Goal: Task Accomplishment & Management: Manage account settings

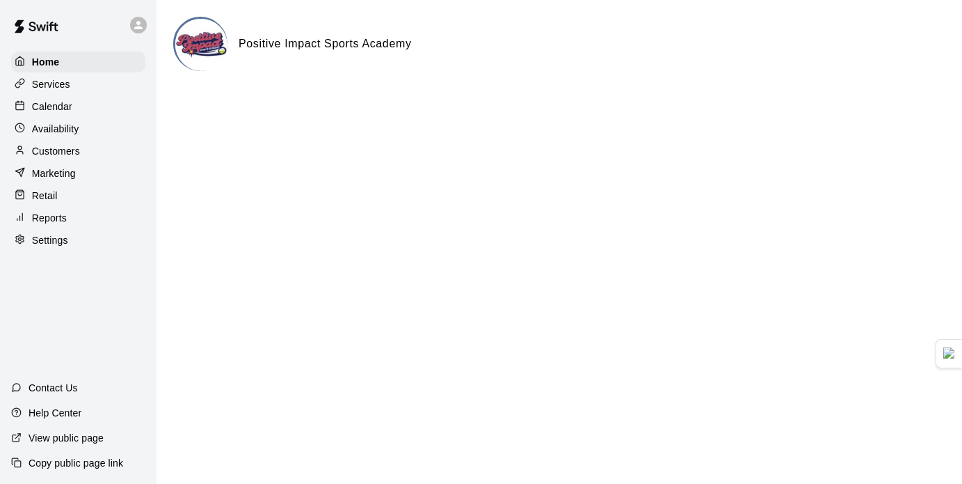
click at [64, 104] on p "Calendar" at bounding box center [52, 107] width 40 height 14
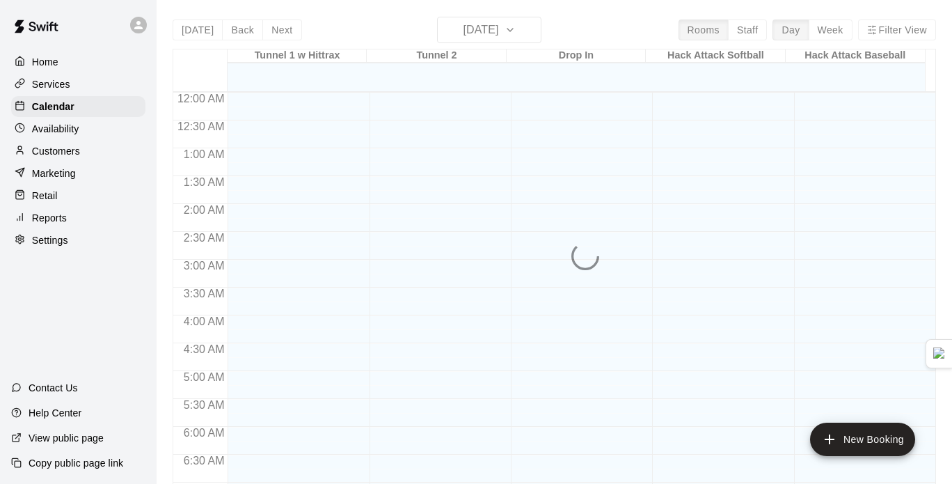
scroll to position [500, 0]
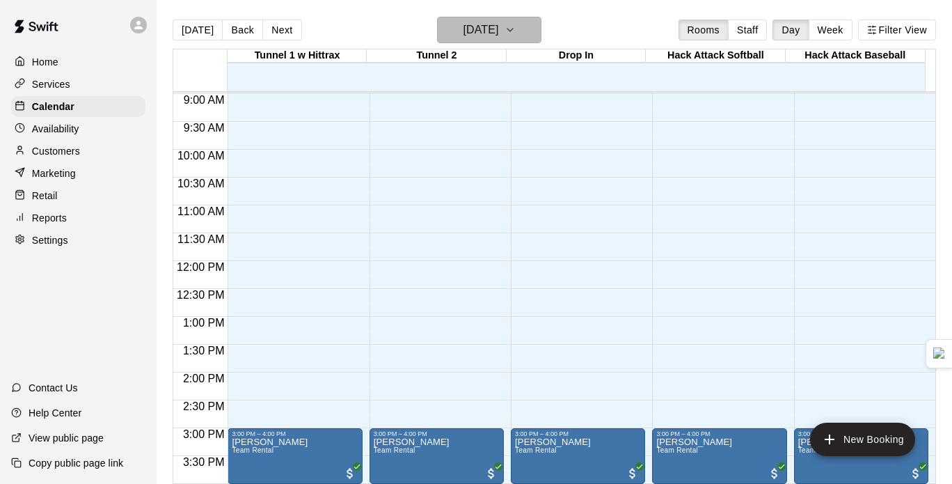
click at [534, 24] on button "[DATE]" at bounding box center [489, 30] width 104 height 26
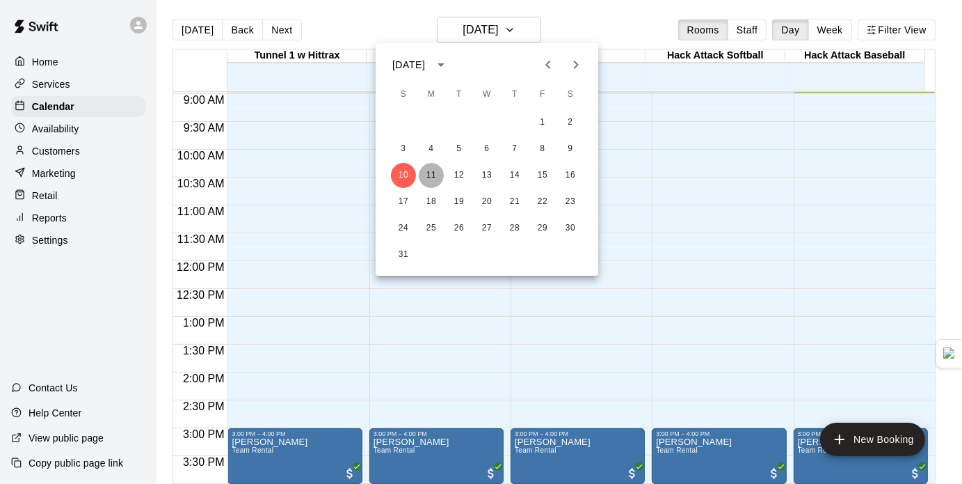
click at [440, 173] on button "11" at bounding box center [431, 175] width 25 height 25
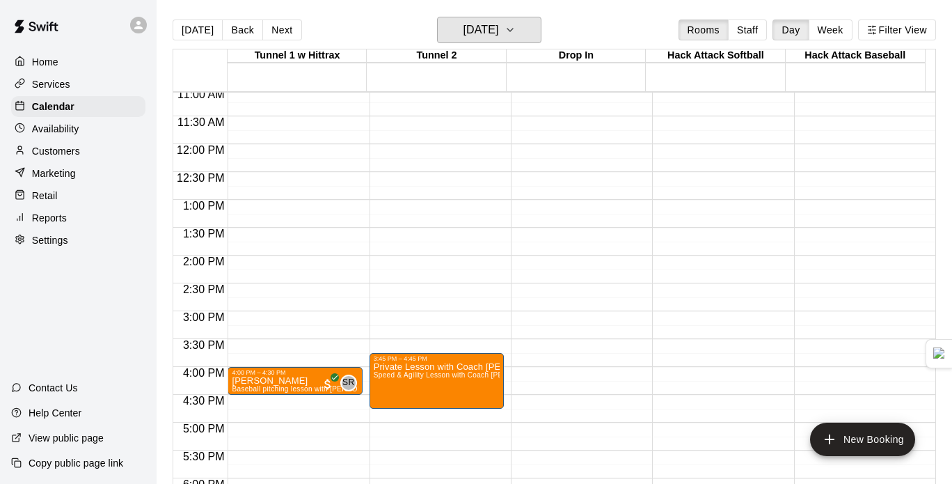
scroll to position [617, 0]
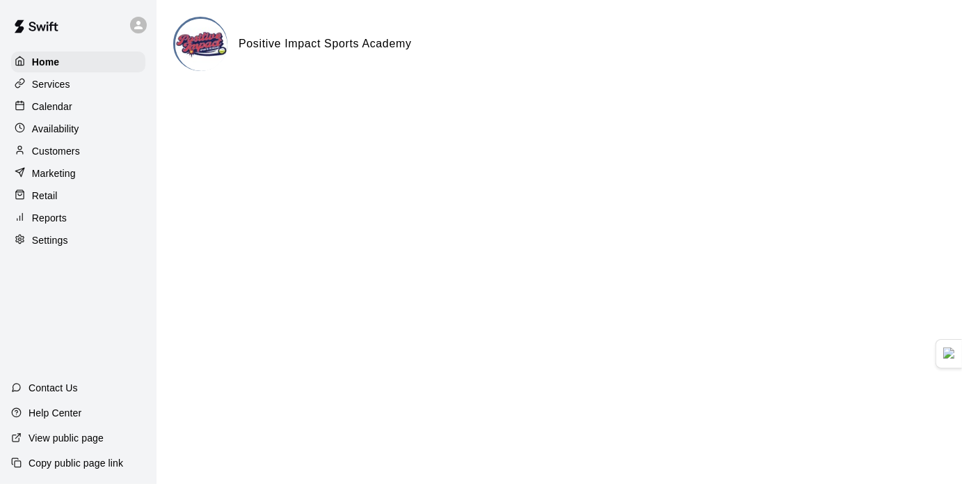
click at [65, 99] on div "Calendar" at bounding box center [78, 106] width 134 height 21
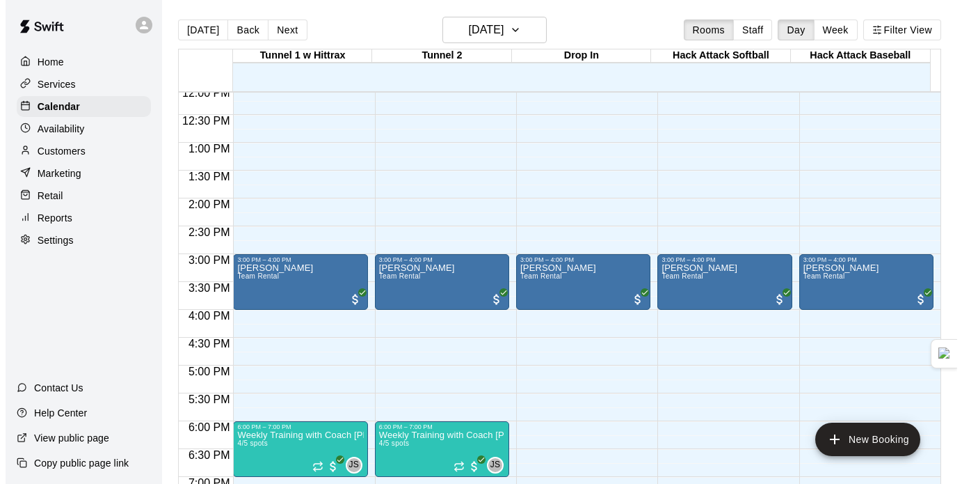
scroll to position [653, 0]
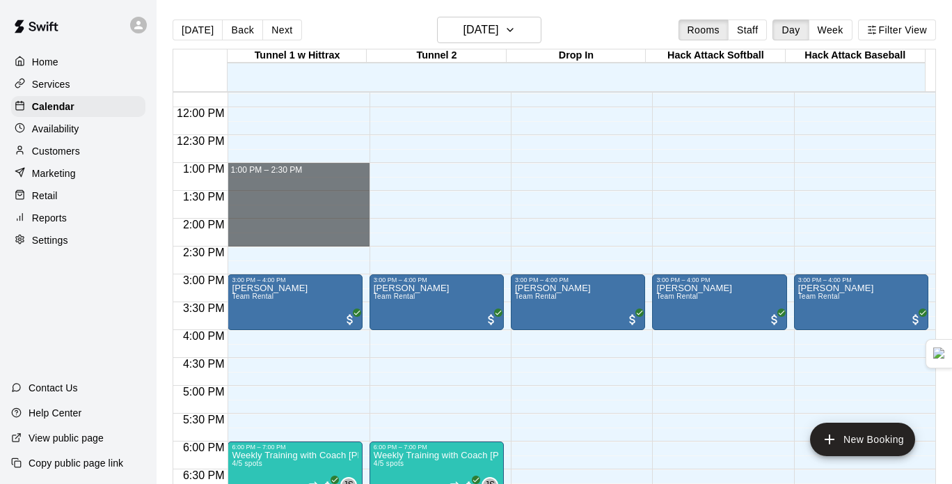
drag, startPoint x: 320, startPoint y: 166, endPoint x: 322, endPoint y: 239, distance: 72.4
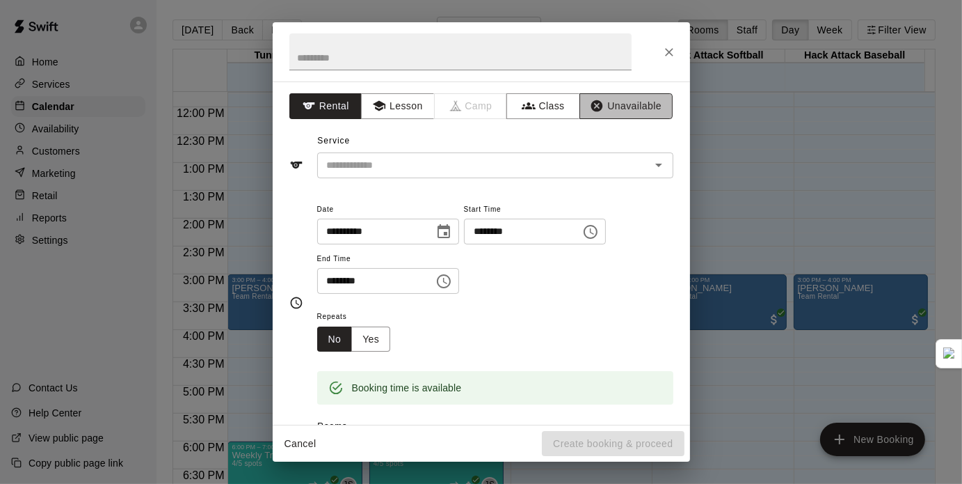
click at [626, 112] on button "Unavailable" at bounding box center [626, 106] width 93 height 26
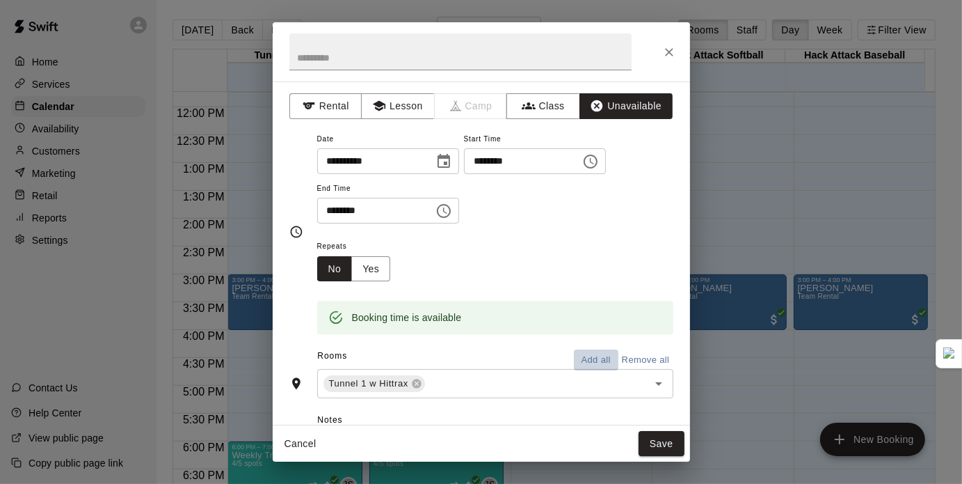
click at [603, 361] on button "Add all" at bounding box center [596, 360] width 45 height 22
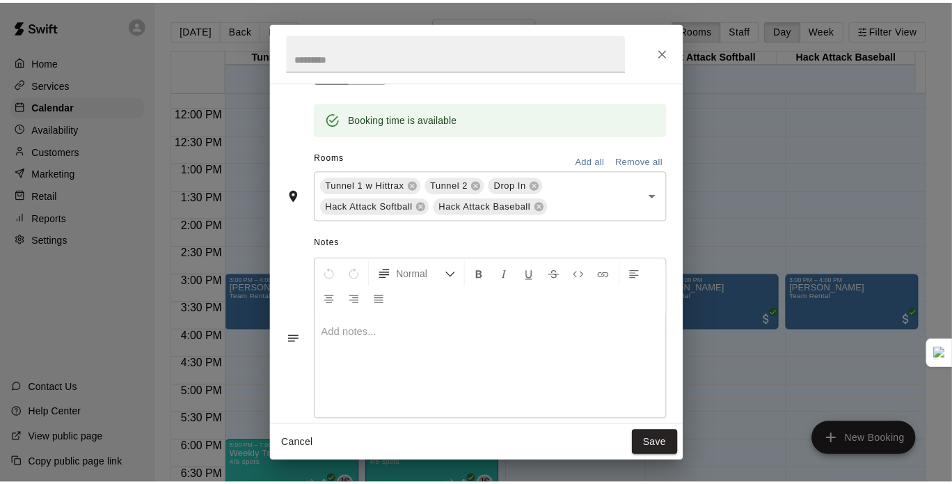
scroll to position [200, 0]
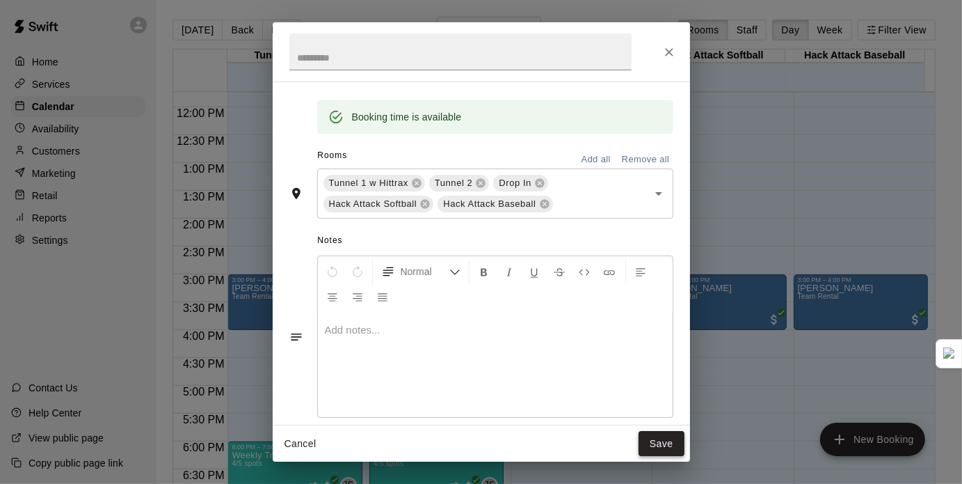
click at [662, 441] on button "Save" at bounding box center [662, 444] width 46 height 26
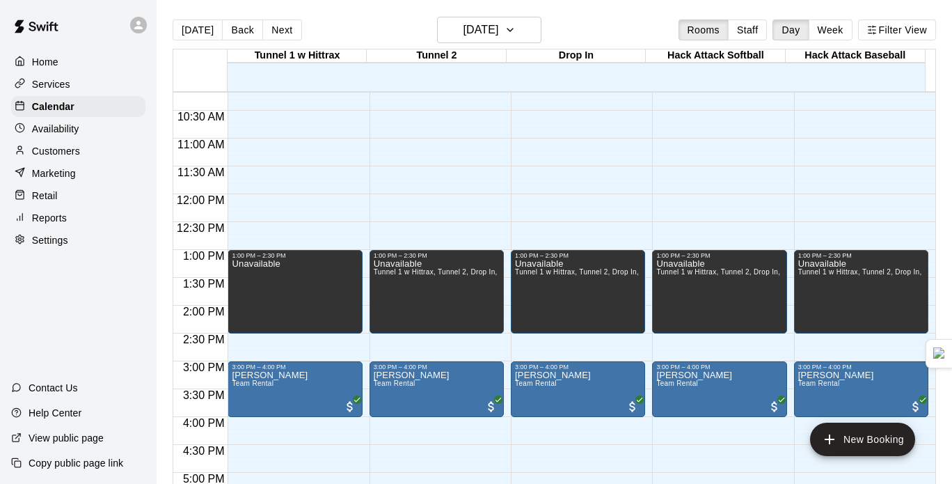
scroll to position [565, 0]
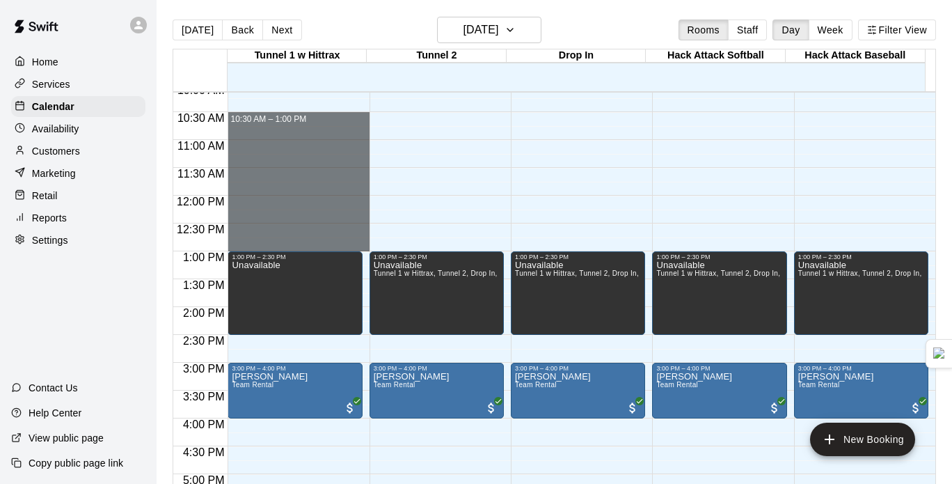
drag, startPoint x: 279, startPoint y: 119, endPoint x: 288, endPoint y: 244, distance: 124.9
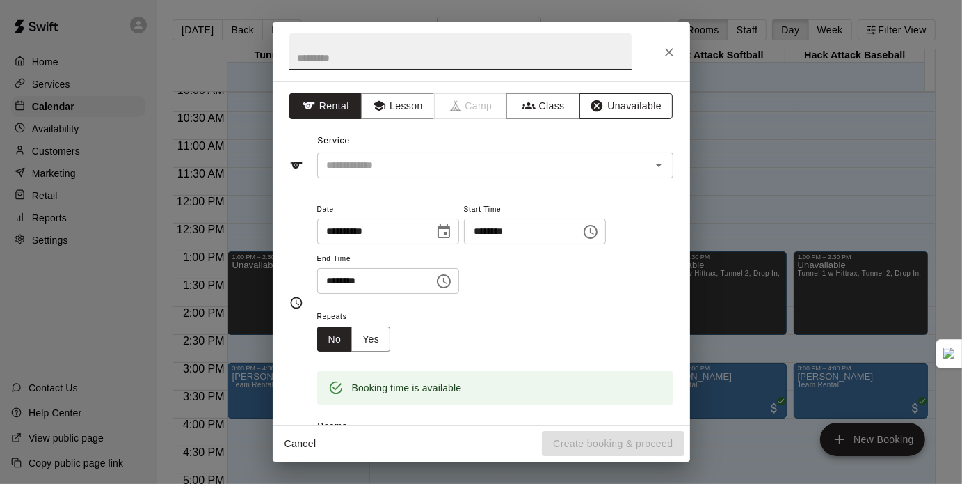
click at [610, 111] on button "Unavailable" at bounding box center [626, 106] width 93 height 26
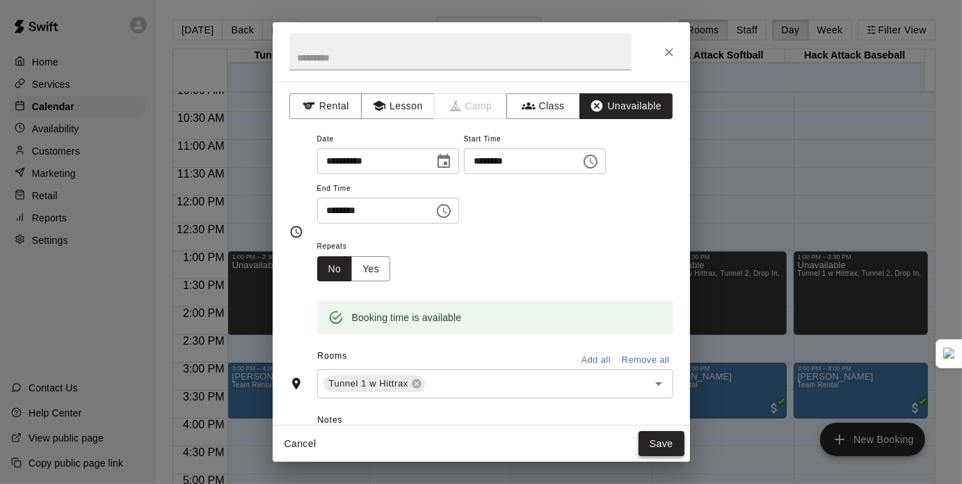
click at [667, 454] on button "Save" at bounding box center [662, 444] width 46 height 26
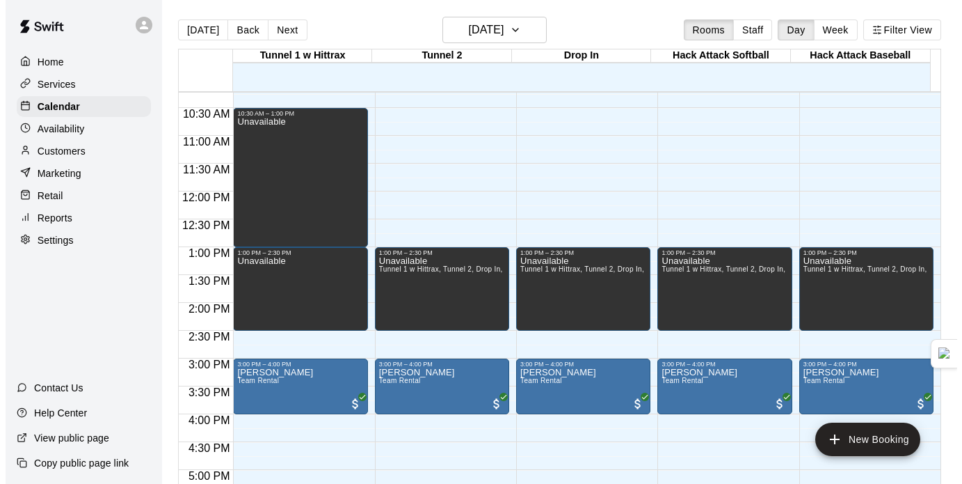
scroll to position [578, 0]
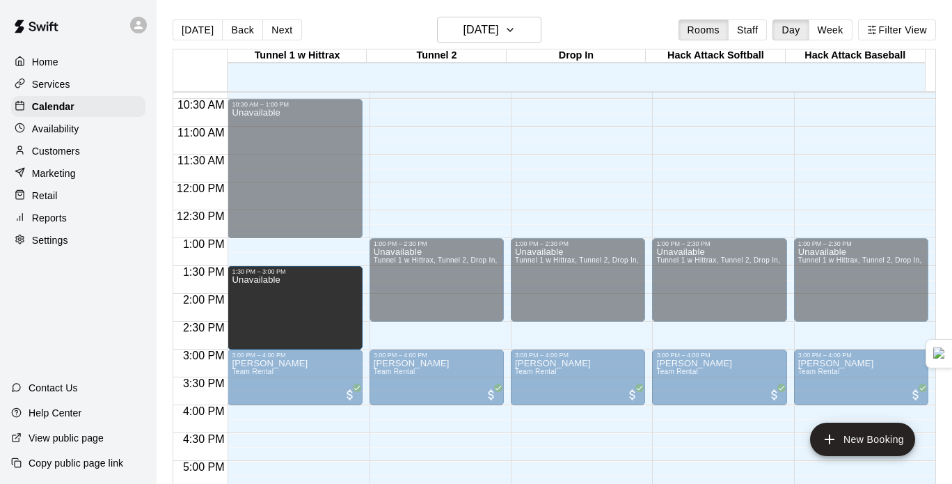
drag, startPoint x: 278, startPoint y: 277, endPoint x: 281, endPoint y: 309, distance: 32.1
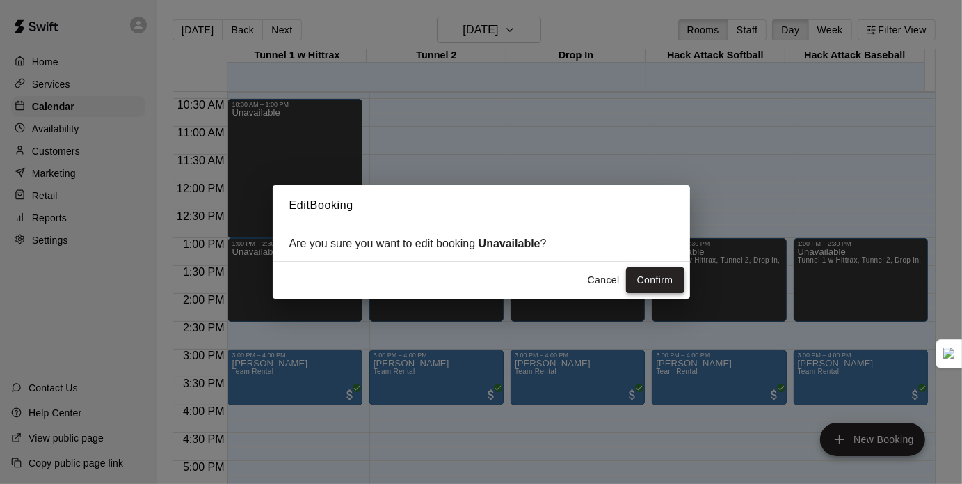
click at [647, 280] on button "Confirm" at bounding box center [655, 280] width 58 height 26
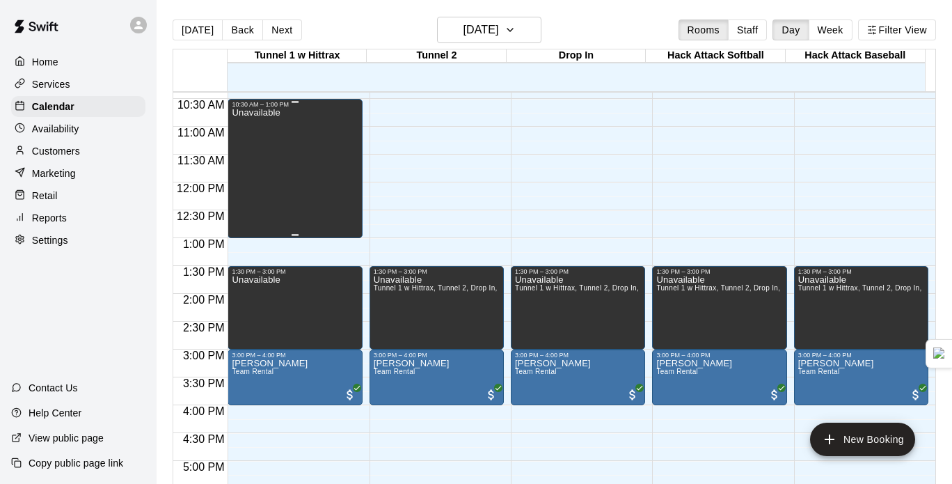
click at [284, 138] on div "Unavailable" at bounding box center [295, 350] width 126 height 484
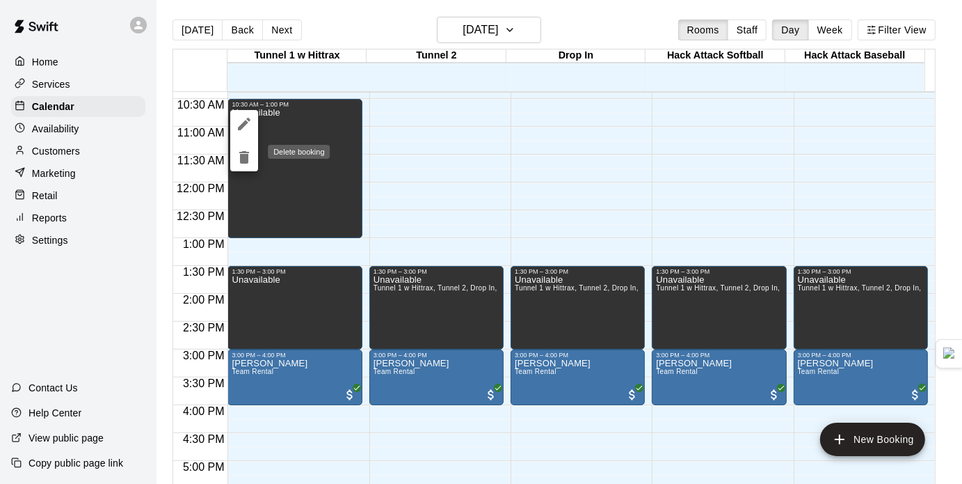
click at [244, 159] on icon "delete" at bounding box center [244, 157] width 10 height 13
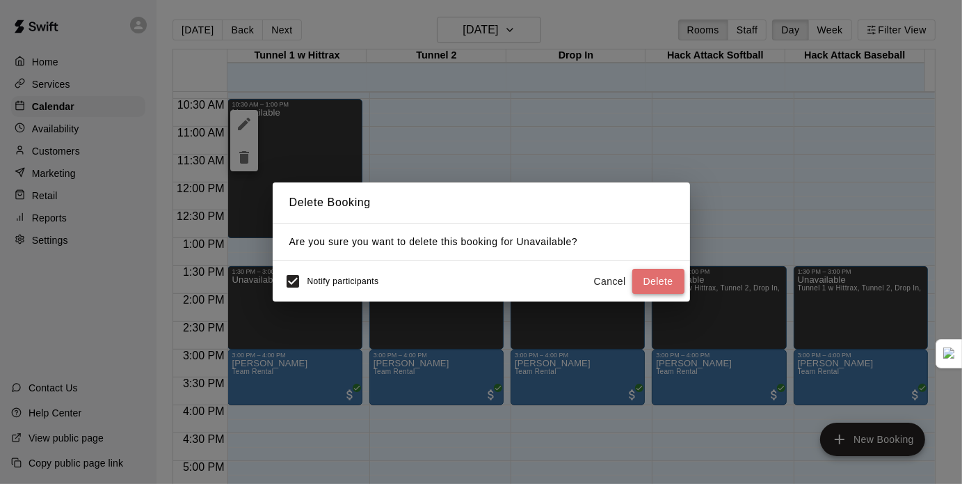
click at [645, 269] on button "Delete" at bounding box center [659, 282] width 52 height 26
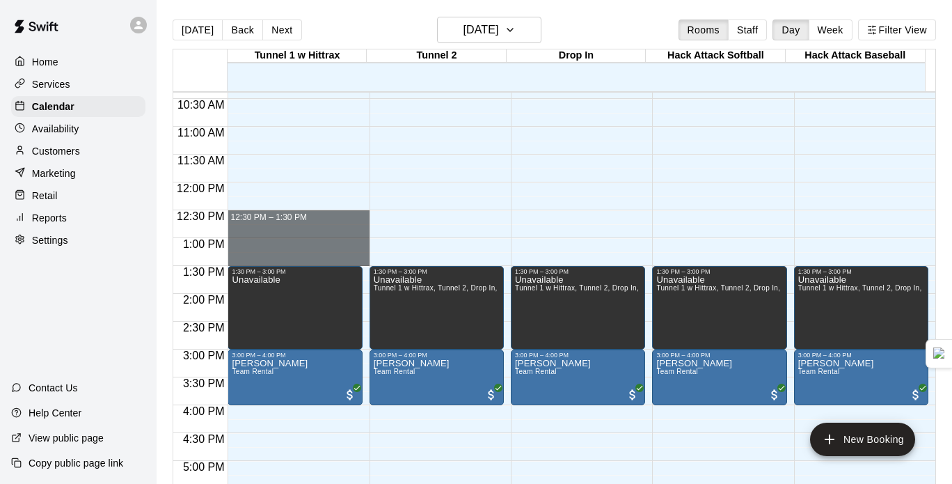
drag, startPoint x: 245, startPoint y: 212, endPoint x: 251, endPoint y: 261, distance: 49.0
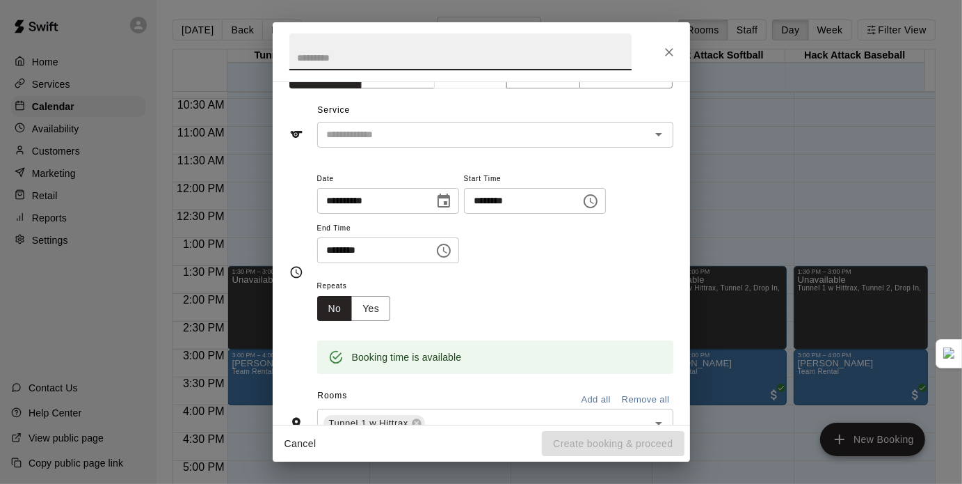
scroll to position [0, 0]
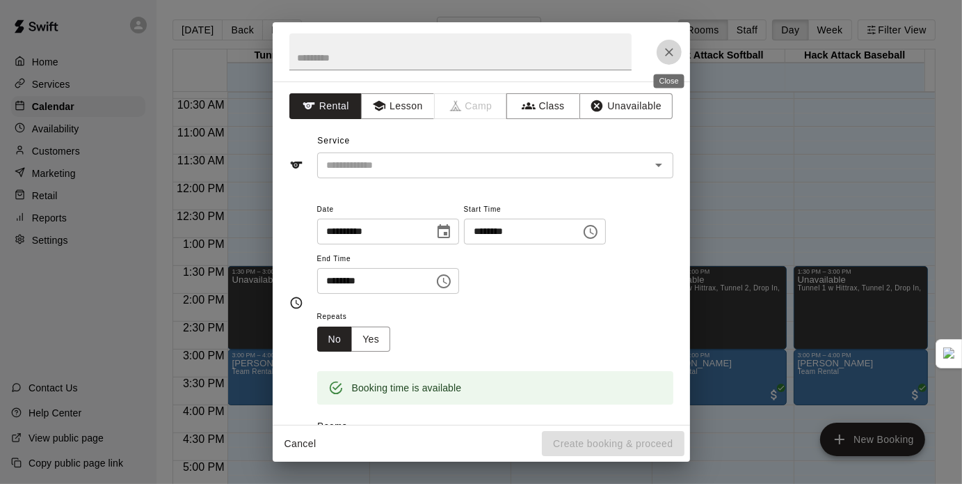
click at [669, 40] on button "Close" at bounding box center [669, 52] width 25 height 25
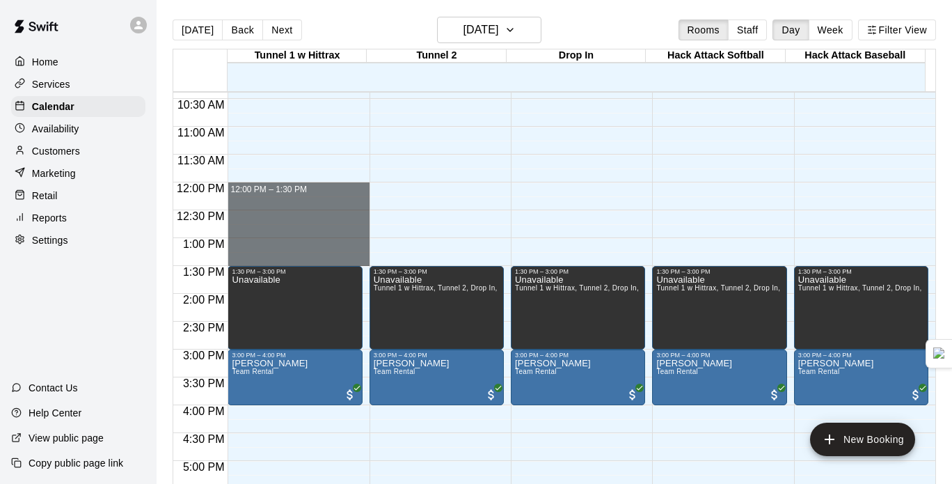
drag, startPoint x: 252, startPoint y: 189, endPoint x: 259, endPoint y: 255, distance: 66.5
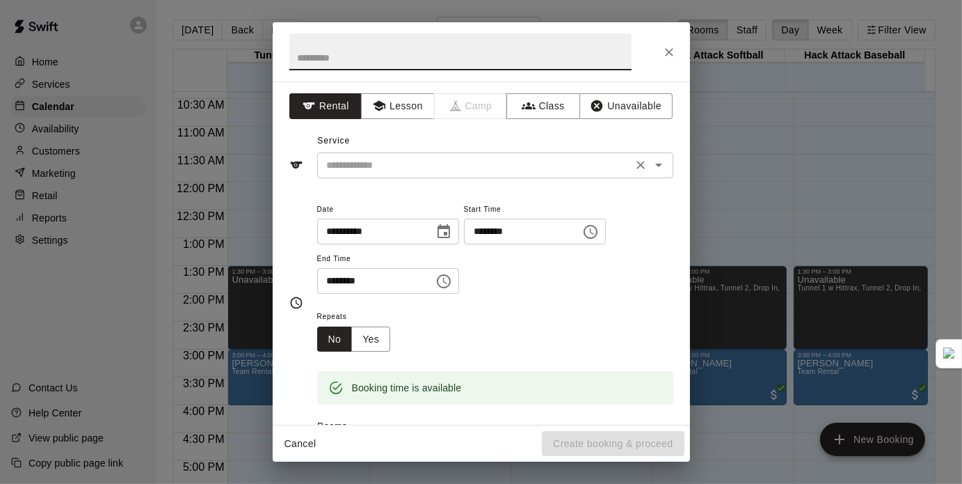
click at [484, 153] on div "​" at bounding box center [495, 165] width 356 height 26
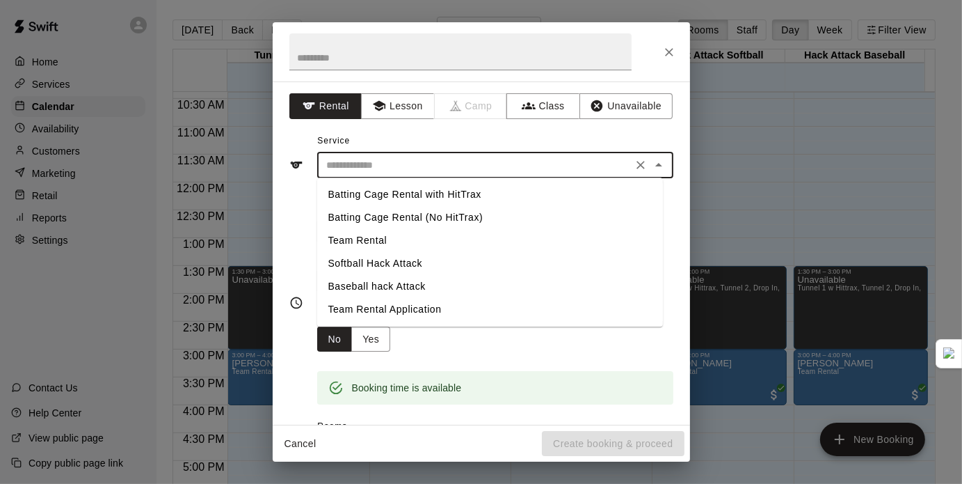
click at [372, 232] on li "Team Rental" at bounding box center [490, 240] width 346 height 23
type input "**********"
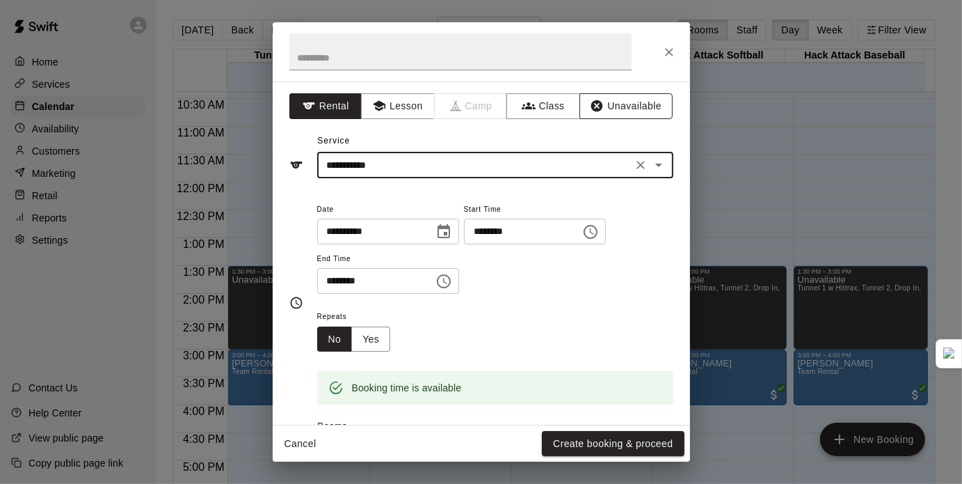
click at [623, 102] on button "Unavailable" at bounding box center [626, 106] width 93 height 26
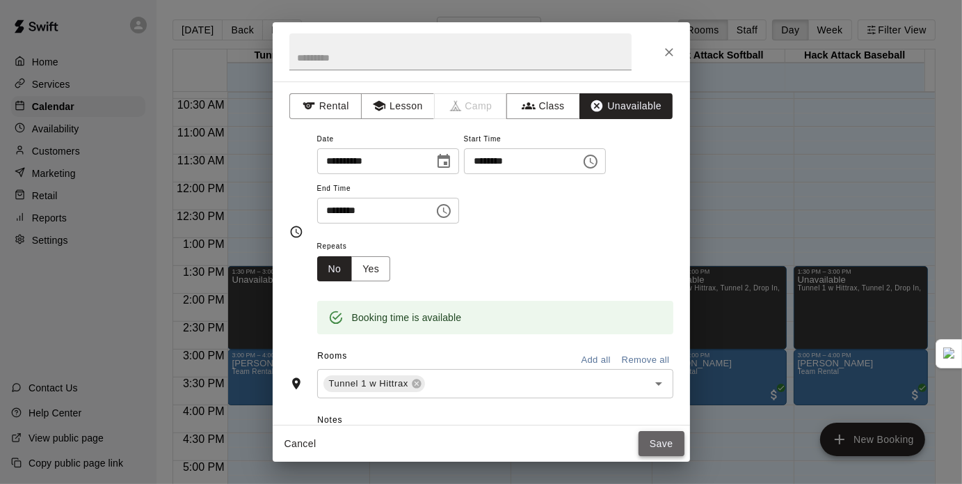
click at [661, 439] on button "Save" at bounding box center [662, 444] width 46 height 26
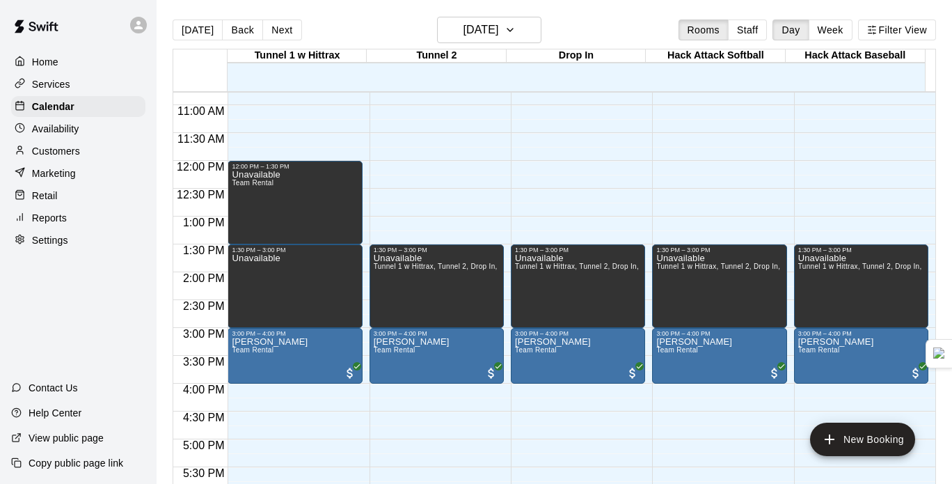
scroll to position [601, 0]
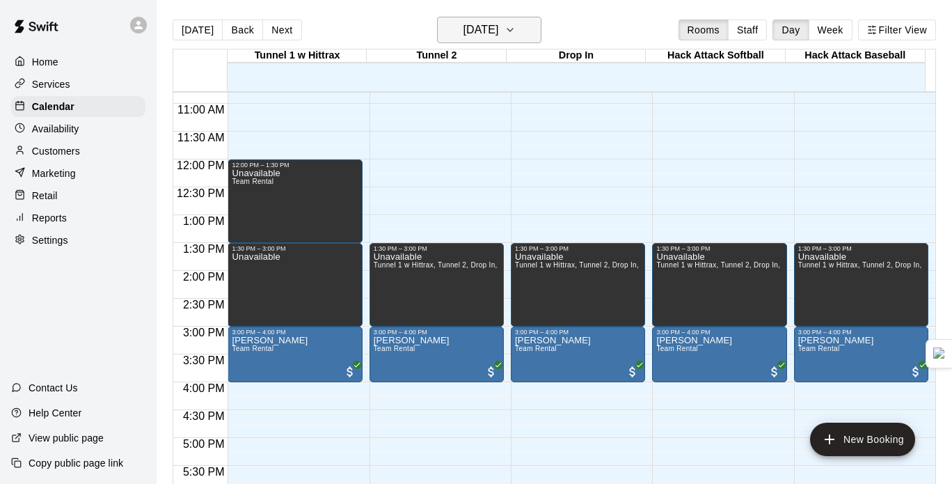
click at [498, 24] on h6 "[DATE]" at bounding box center [480, 29] width 35 height 19
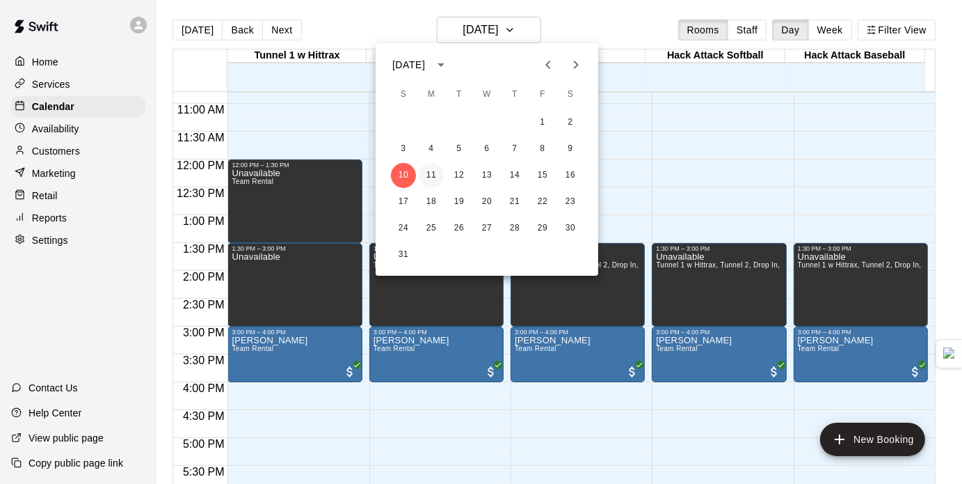
click at [434, 172] on button "11" at bounding box center [431, 175] width 25 height 25
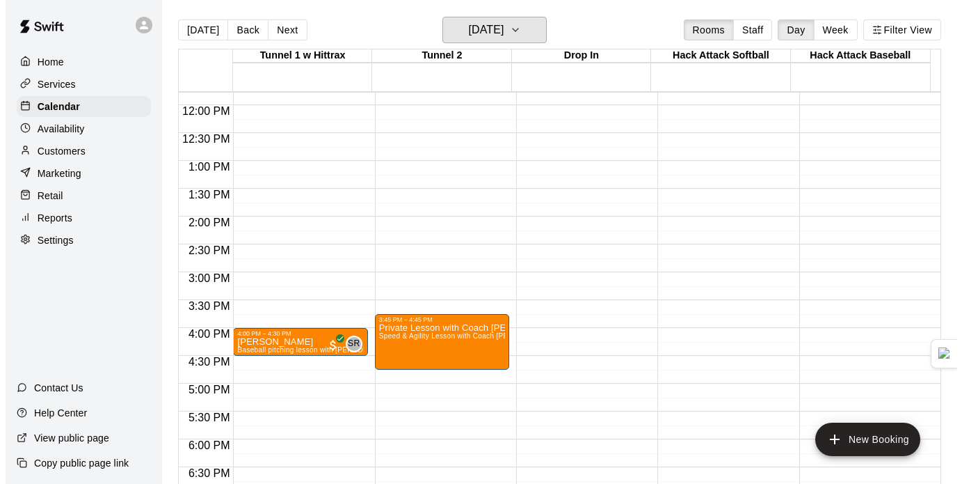
scroll to position [910, 0]
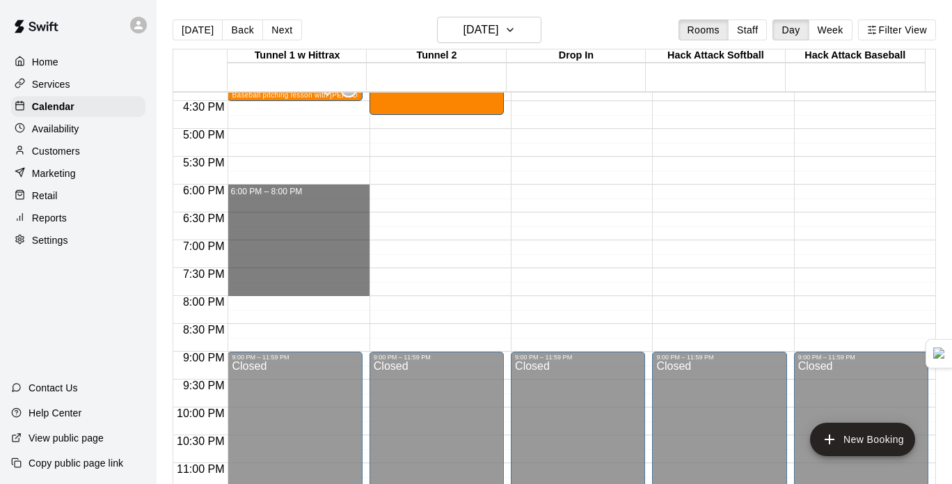
drag, startPoint x: 297, startPoint y: 196, endPoint x: 306, endPoint y: 289, distance: 93.7
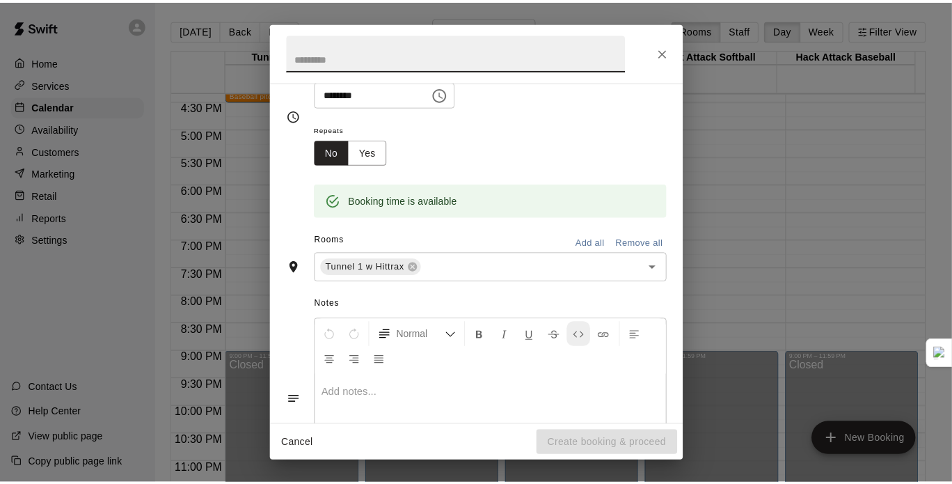
scroll to position [0, 0]
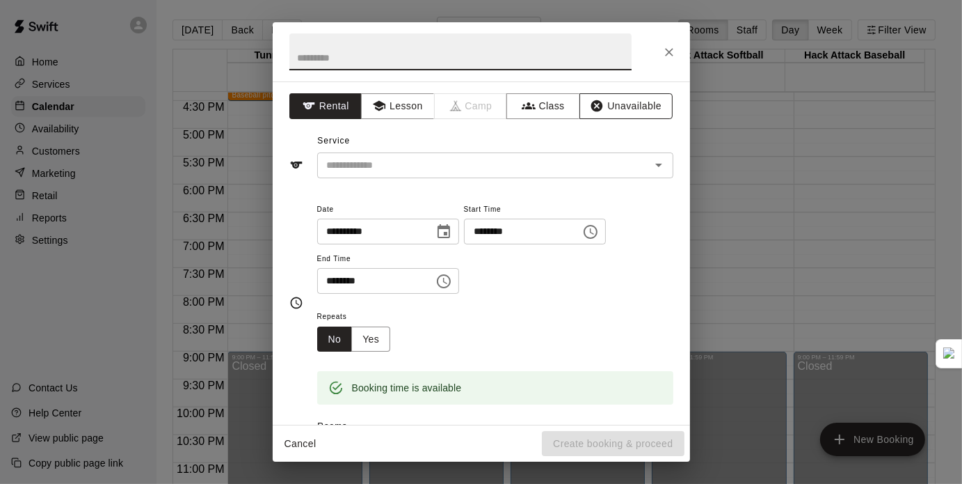
click at [610, 110] on button "Unavailable" at bounding box center [626, 106] width 93 height 26
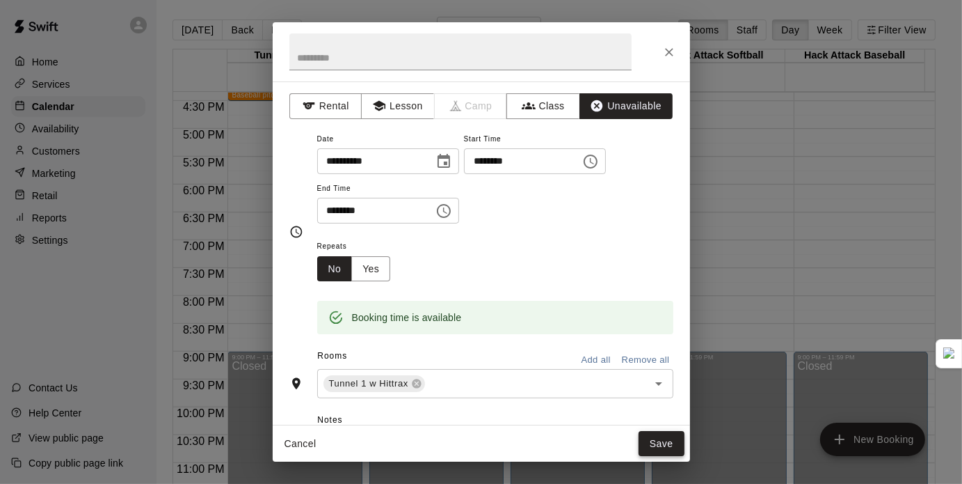
click at [651, 436] on button "Save" at bounding box center [662, 444] width 46 height 26
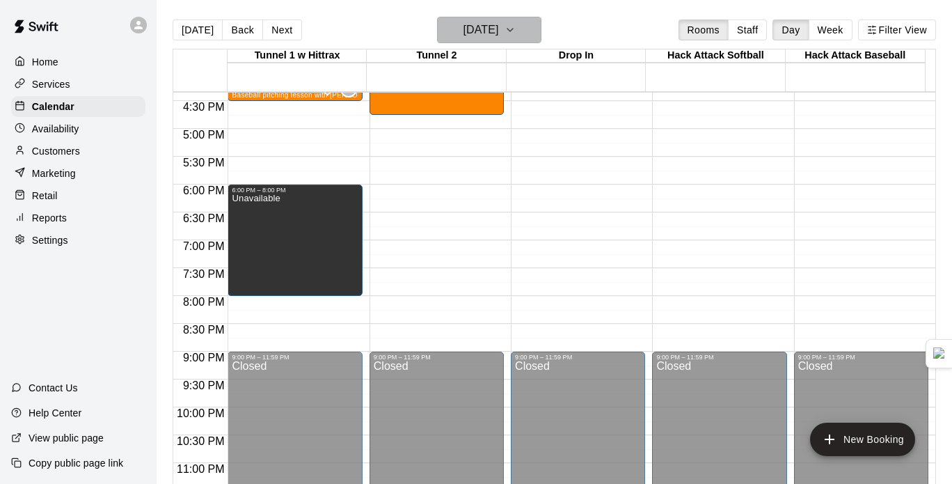
click at [513, 31] on icon "button" at bounding box center [510, 30] width 6 height 3
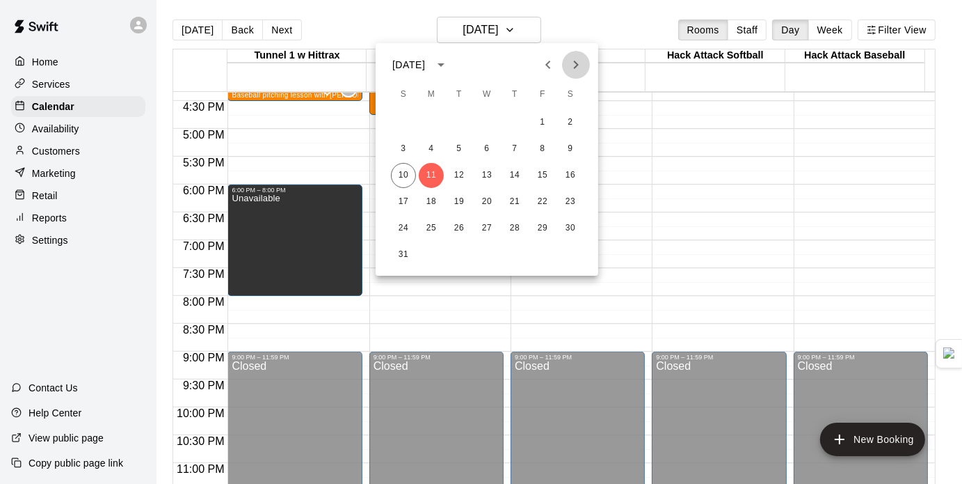
click at [580, 62] on icon "Next month" at bounding box center [576, 64] width 17 height 17
click at [416, 140] on div "2 3 4 5 6 7 8" at bounding box center [487, 148] width 223 height 25
click at [386, 151] on div "2 3 4 5 6 7 8" at bounding box center [487, 148] width 223 height 25
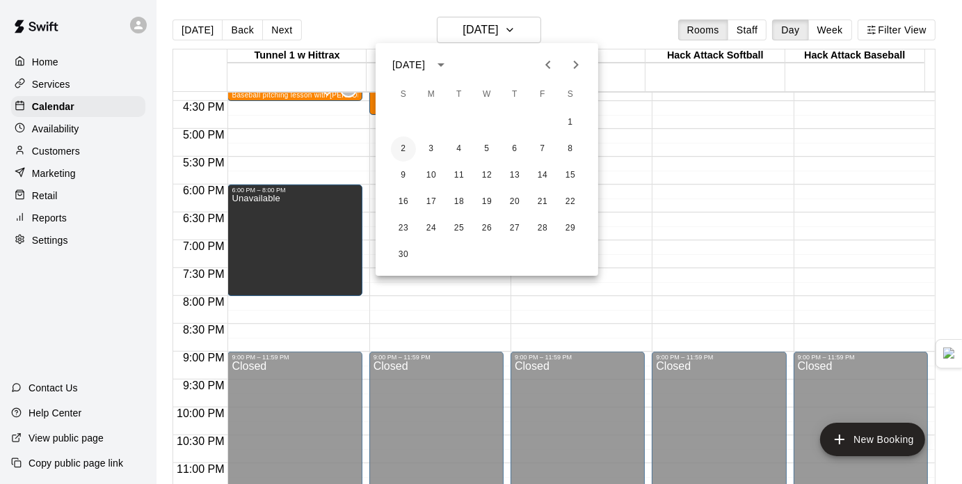
click at [395, 150] on button "2" at bounding box center [403, 148] width 25 height 25
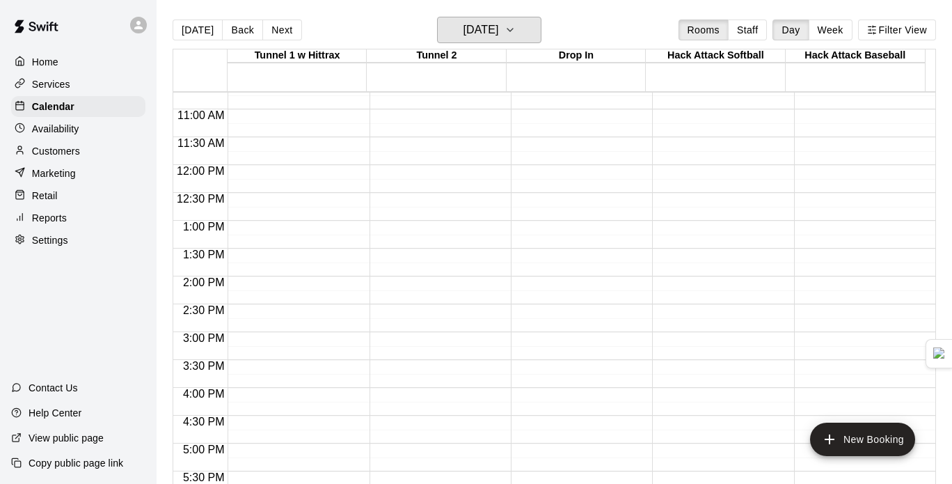
scroll to position [596, 0]
click at [516, 17] on button "Sunday Nov 02" at bounding box center [489, 30] width 104 height 26
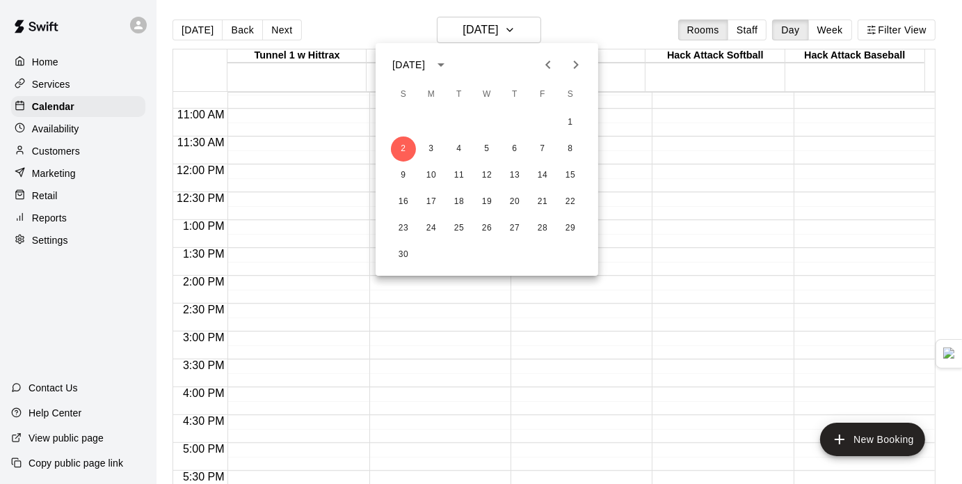
click at [555, 66] on icon "Previous month" at bounding box center [548, 64] width 17 height 17
click at [402, 197] on button "19" at bounding box center [403, 201] width 25 height 25
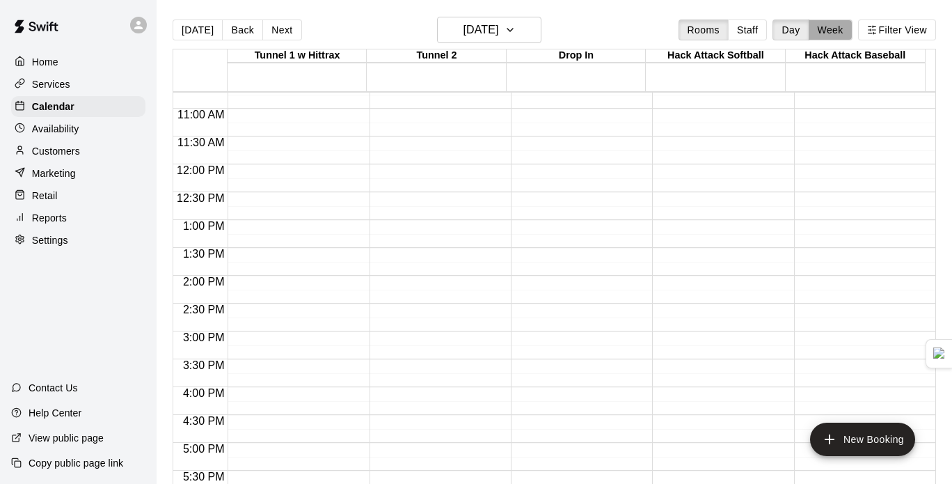
click at [843, 31] on button "Week" at bounding box center [831, 29] width 44 height 21
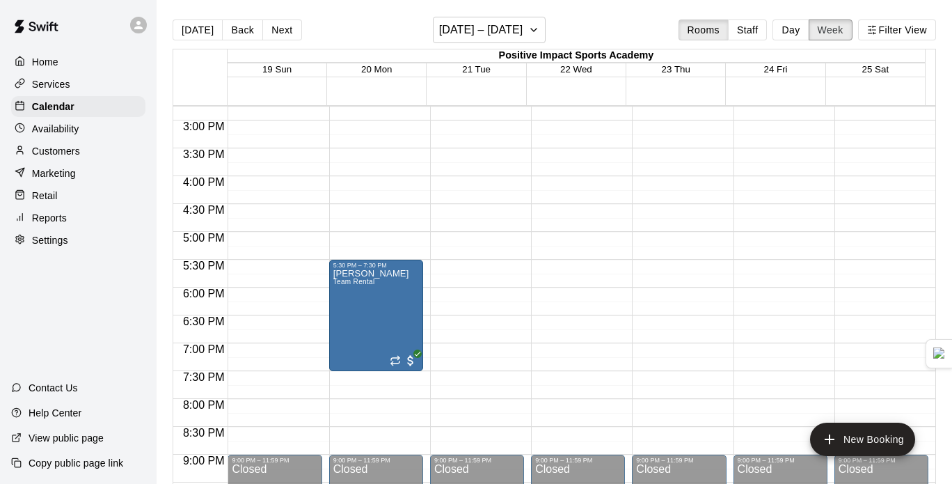
scroll to position [814, 0]
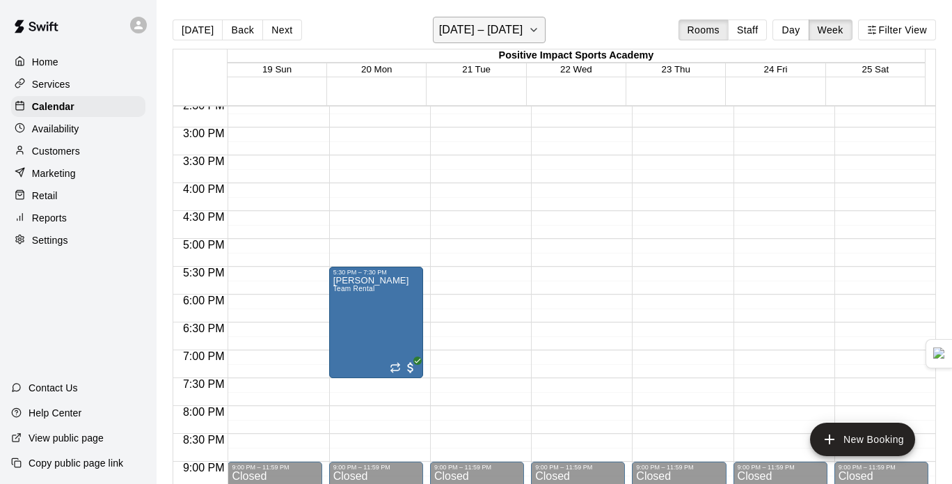
click at [515, 33] on h6 "October 19 – 25" at bounding box center [481, 29] width 84 height 19
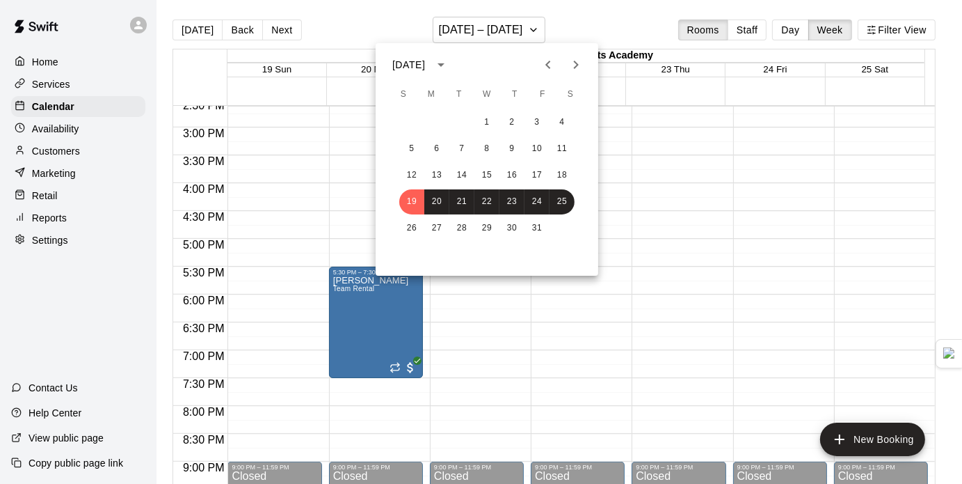
click at [573, 69] on icon "Next month" at bounding box center [576, 64] width 17 height 17
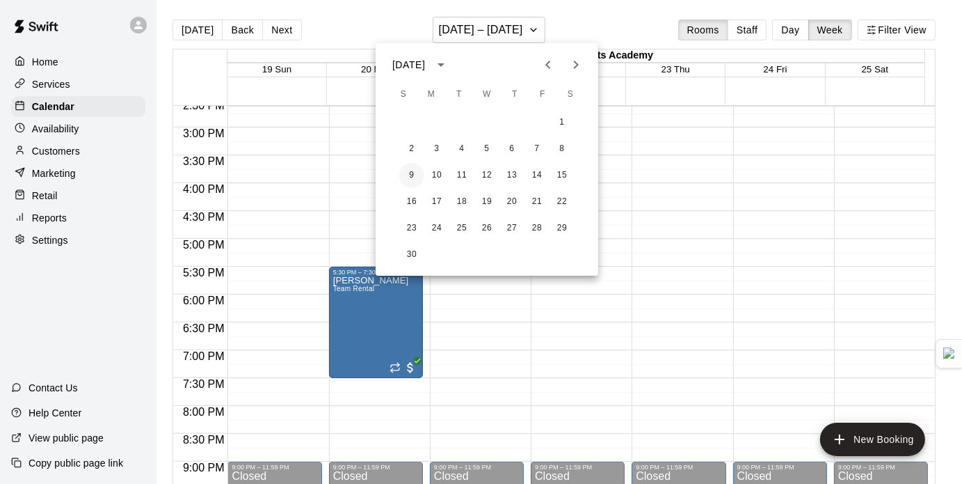
click at [406, 180] on button "9" at bounding box center [411, 175] width 25 height 25
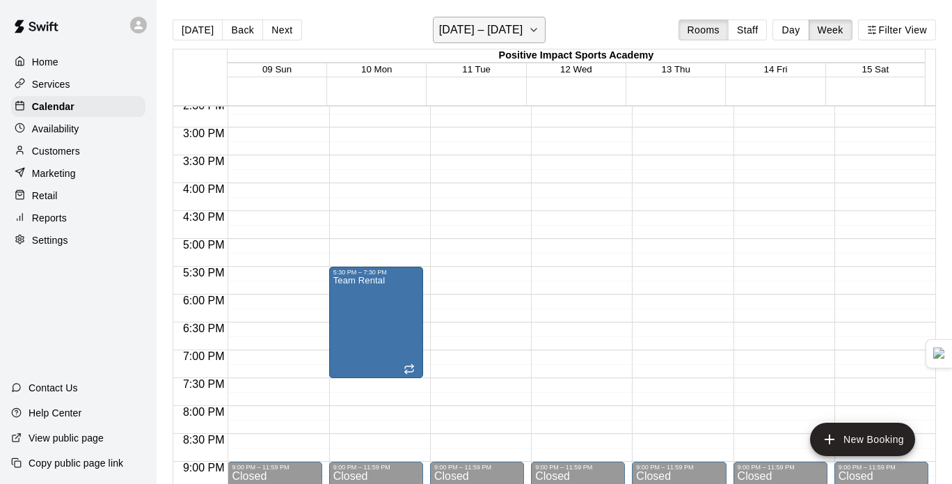
click at [537, 29] on icon "button" at bounding box center [533, 30] width 11 height 17
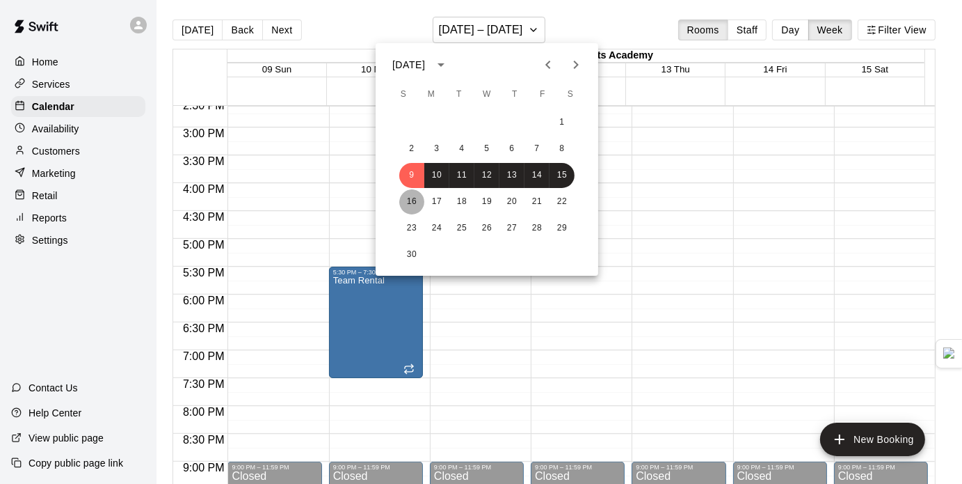
click at [406, 198] on button "16" at bounding box center [411, 201] width 25 height 25
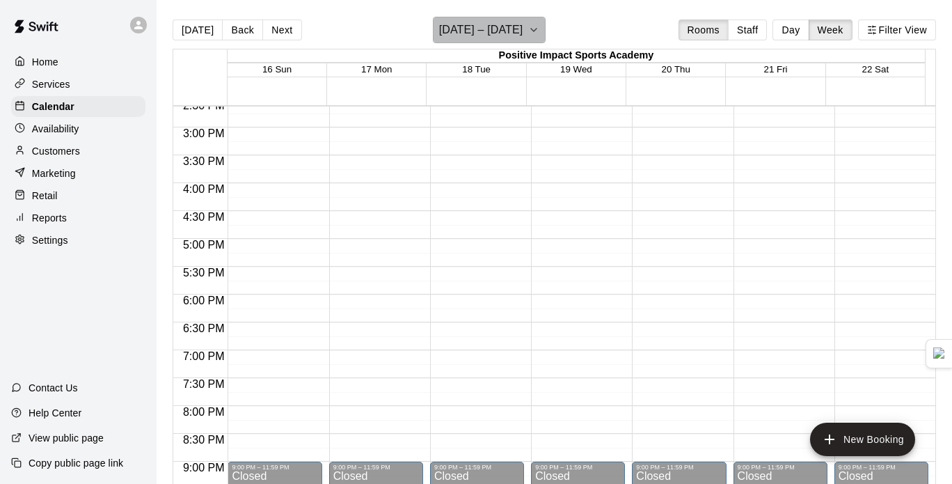
click at [534, 35] on icon "button" at bounding box center [533, 30] width 11 height 17
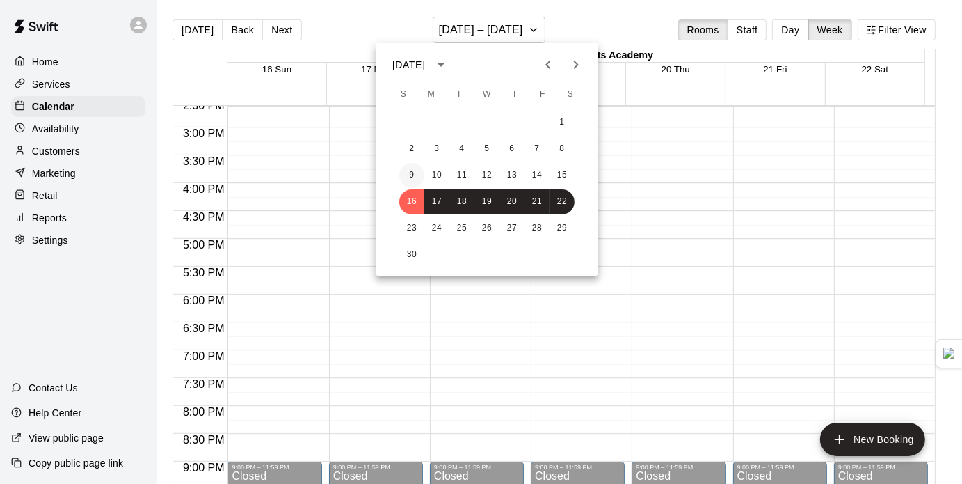
click at [419, 183] on button "9" at bounding box center [411, 175] width 25 height 25
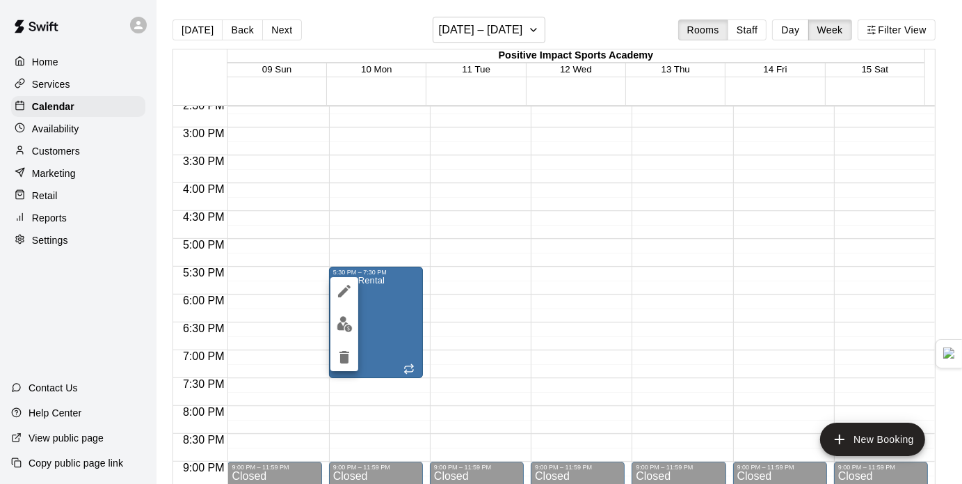
click at [439, 276] on div at bounding box center [481, 242] width 962 height 484
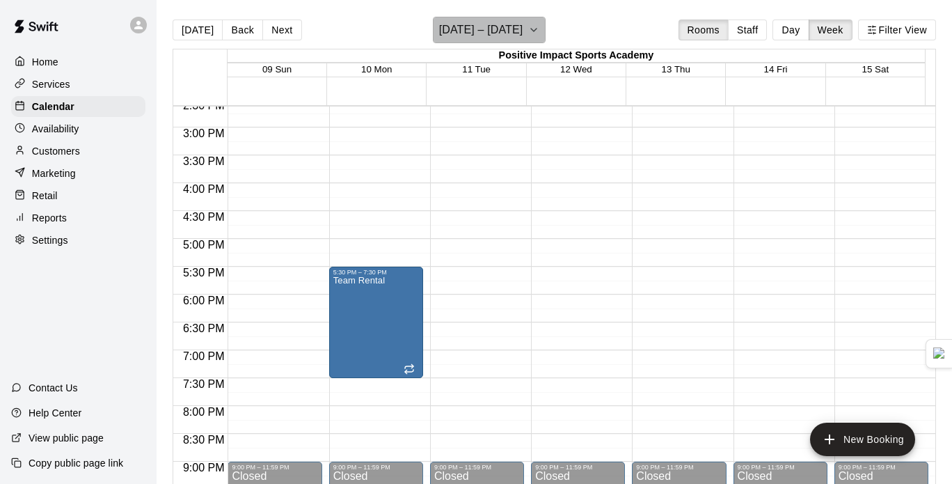
click at [512, 40] on button "November 09 – 15" at bounding box center [489, 30] width 113 height 26
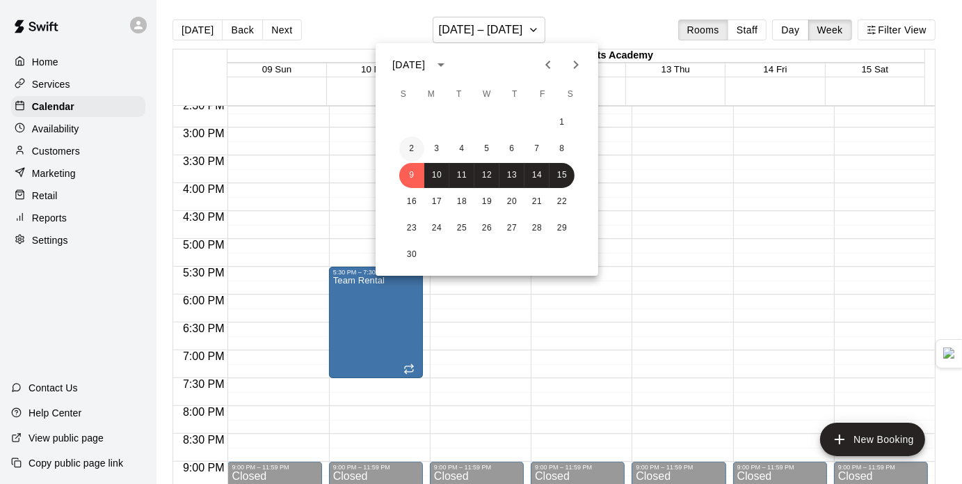
click at [406, 154] on button "2" at bounding box center [411, 148] width 25 height 25
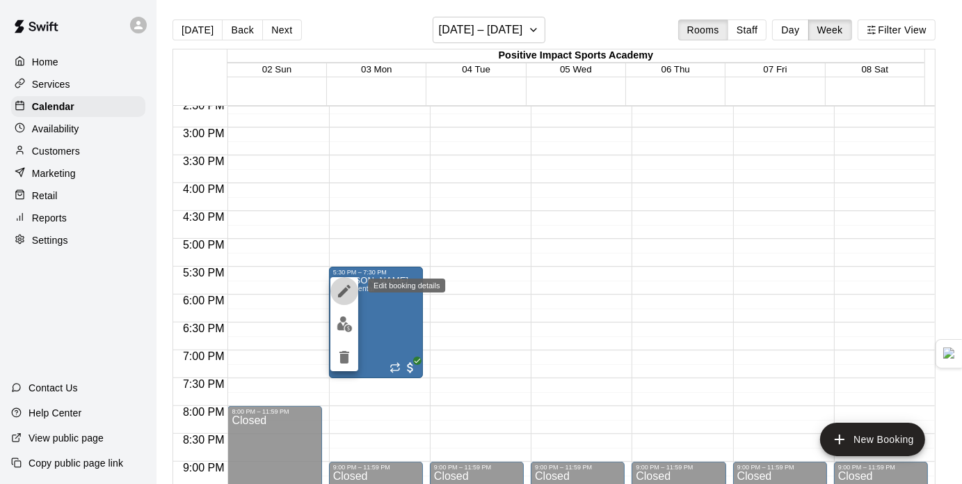
click at [347, 290] on icon "edit" at bounding box center [344, 291] width 13 height 13
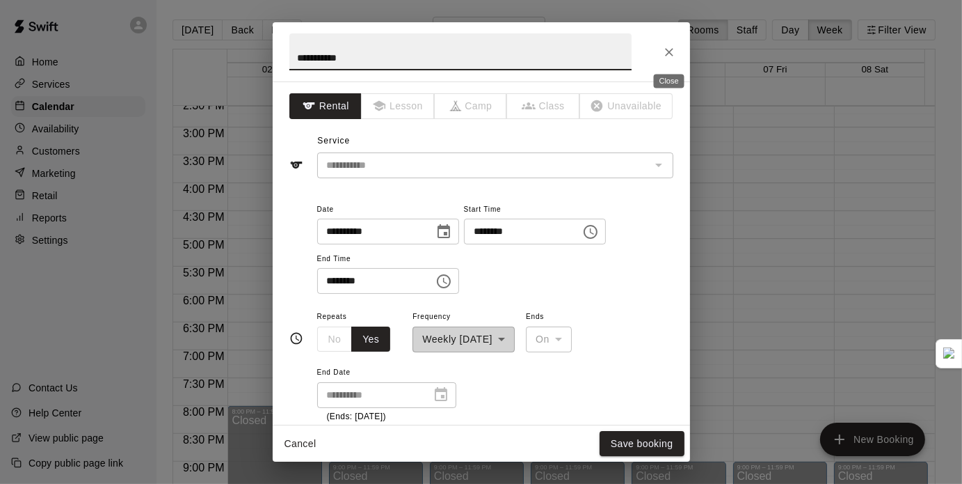
click at [672, 52] on icon "Close" at bounding box center [669, 52] width 14 height 14
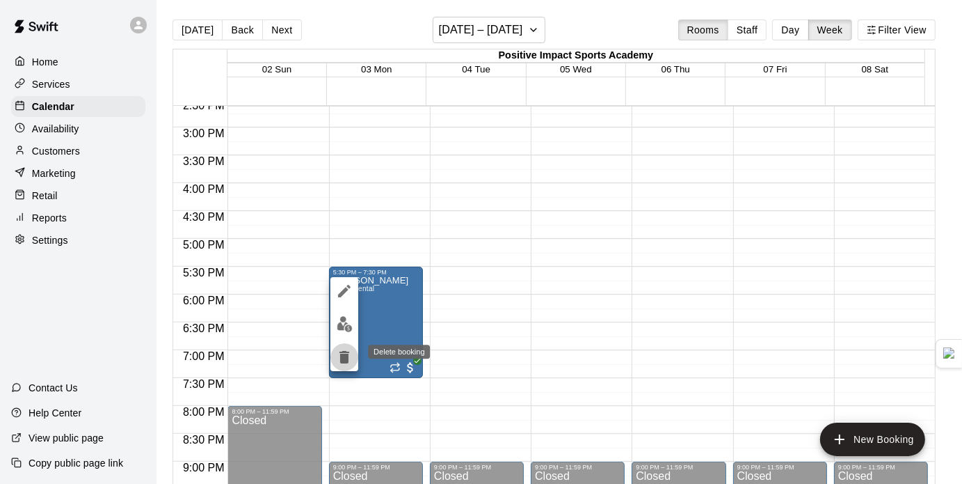
click at [338, 361] on icon "delete" at bounding box center [344, 357] width 17 height 17
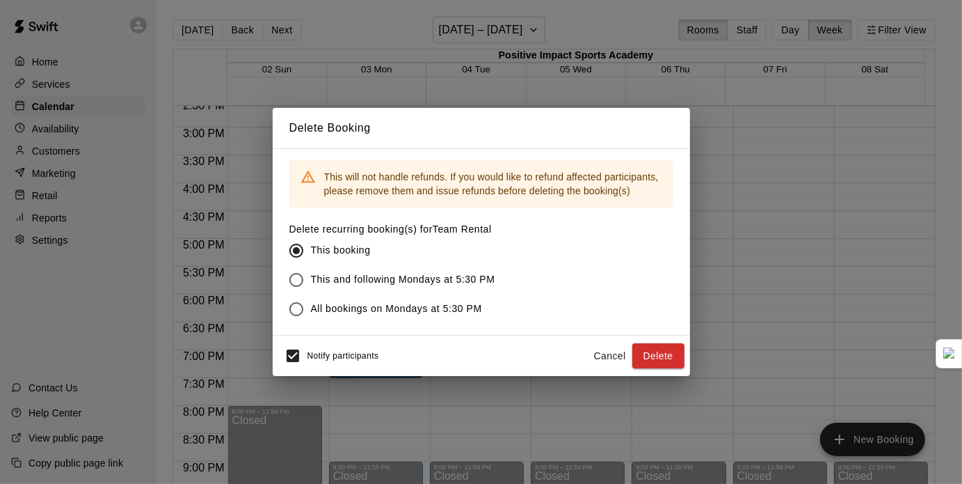
click at [607, 357] on button "Cancel" at bounding box center [610, 356] width 45 height 26
